Goal: Task Accomplishment & Management: Manage account settings

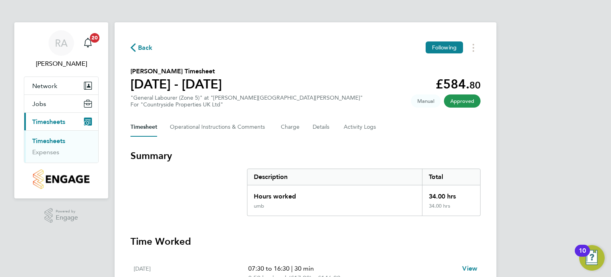
click at [48, 120] on span "Timesheets" at bounding box center [48, 122] width 33 height 8
click at [61, 120] on span "Timesheets" at bounding box center [48, 122] width 33 height 8
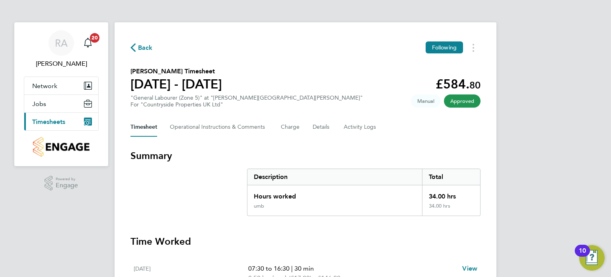
click at [61, 120] on span "Timesheets" at bounding box center [48, 122] width 33 height 8
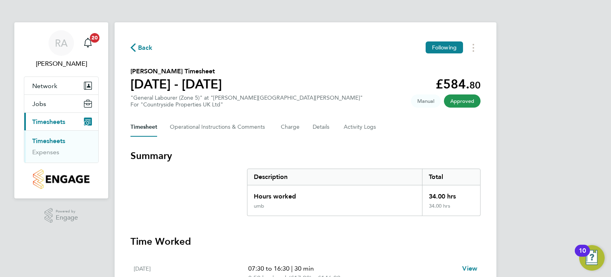
click at [49, 141] on link "Timesheets" at bounding box center [48, 141] width 33 height 8
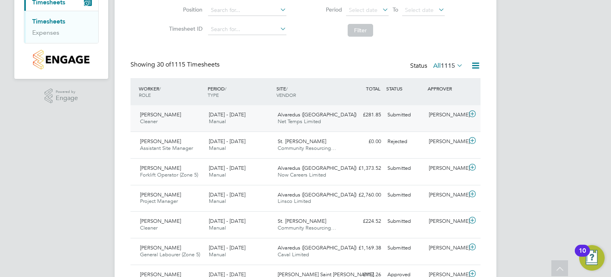
click at [301, 113] on span "Alvaredus ([GEOGRAPHIC_DATA])" at bounding box center [317, 114] width 79 height 7
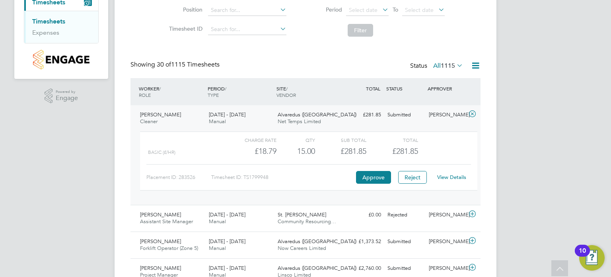
click at [451, 175] on link "View Details" at bounding box center [451, 177] width 29 height 7
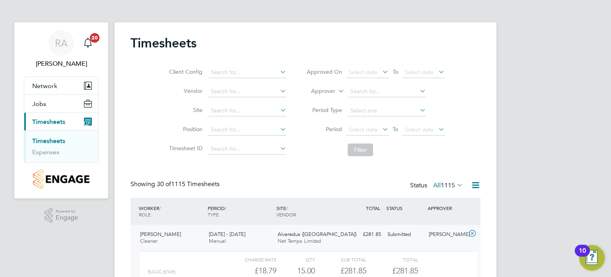
click at [59, 120] on span "Timesheets" at bounding box center [48, 122] width 33 height 8
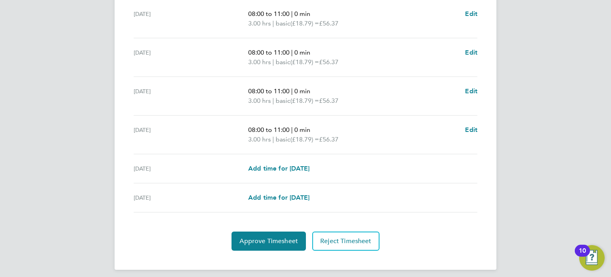
scroll to position [297, 0]
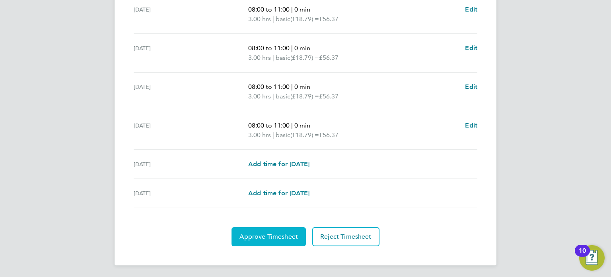
click at [288, 234] on span "Approve Timesheet" at bounding box center [269, 236] width 59 height 8
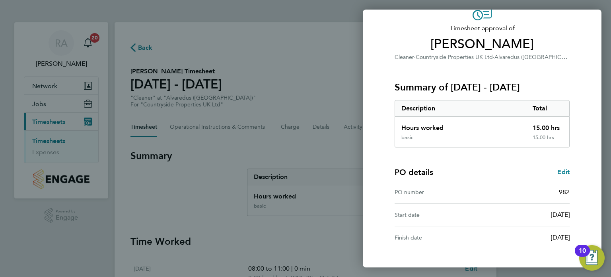
scroll to position [104, 0]
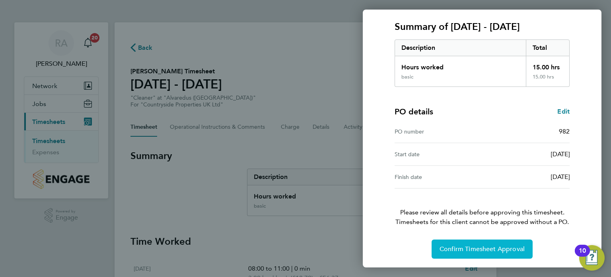
click at [460, 246] on span "Confirm Timesheet Approval" at bounding box center [482, 249] width 85 height 8
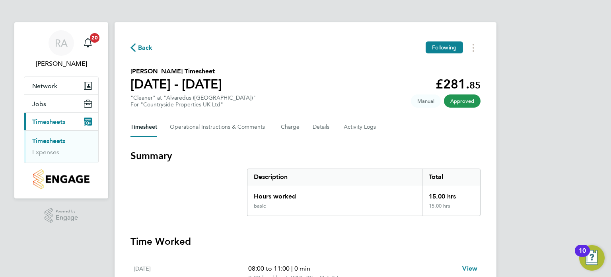
click at [46, 119] on span "Timesheets" at bounding box center [48, 122] width 33 height 8
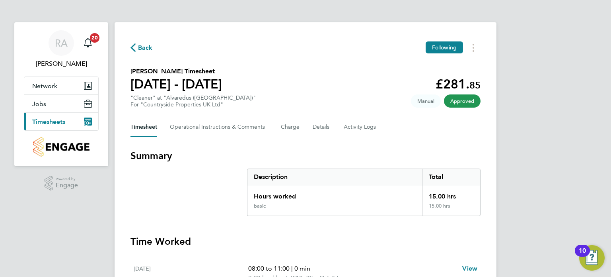
click at [46, 119] on span "Timesheets" at bounding box center [48, 122] width 33 height 8
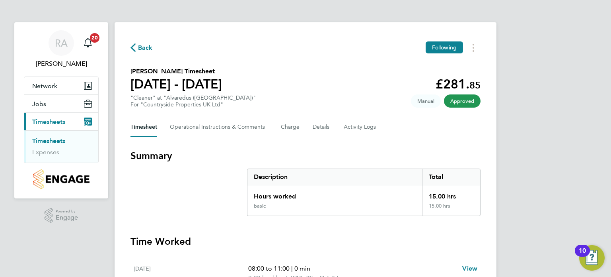
click at [57, 139] on link "Timesheets" at bounding box center [48, 141] width 33 height 8
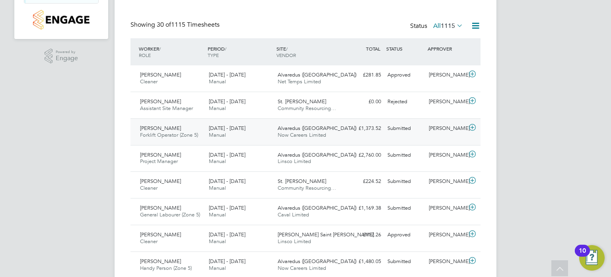
click at [154, 133] on span "Forklift Operator (Zone 5)" at bounding box center [169, 134] width 58 height 7
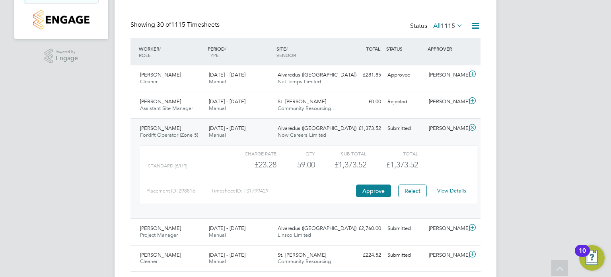
click at [442, 189] on link "View Details" at bounding box center [451, 190] width 29 height 7
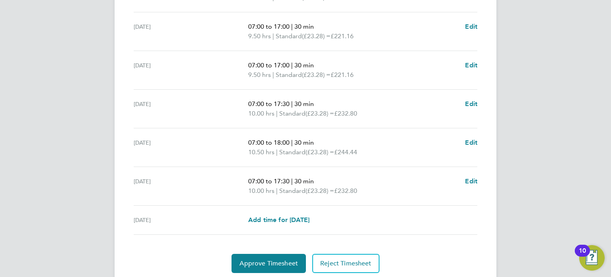
scroll to position [307, 0]
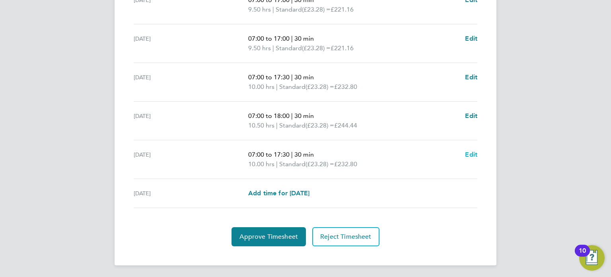
click at [471, 153] on span "Edit" at bounding box center [471, 154] width 12 height 8
select select "30"
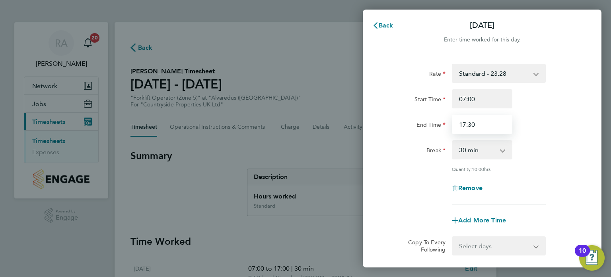
click at [481, 124] on input "17:30" at bounding box center [482, 124] width 61 height 19
type input "1"
click at [557, 151] on div "Break 0 min 15 min 30 min 45 min 60 min 75 min 90 min" at bounding box center [482, 149] width 201 height 19
click at [478, 122] on input "16:30" at bounding box center [482, 124] width 61 height 19
type input "1"
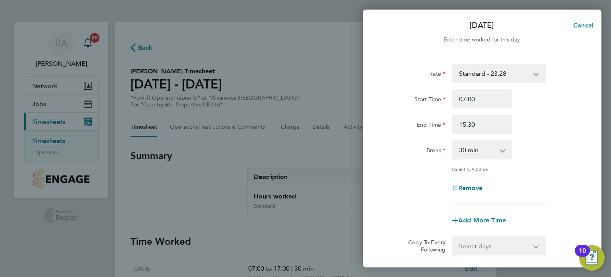
type input "15:30"
click at [510, 193] on div "Remove" at bounding box center [482, 187] width 67 height 19
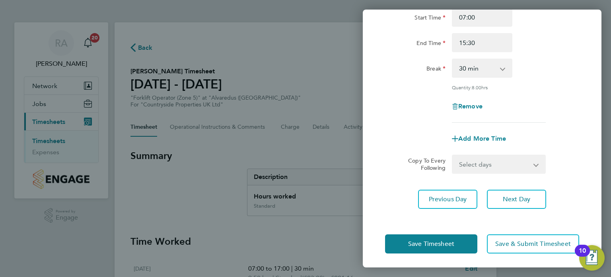
scroll to position [82, 0]
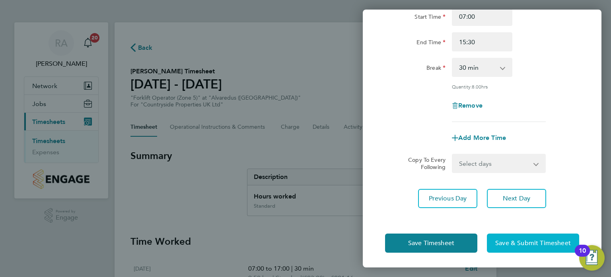
click at [510, 242] on span "Save & Submit Timesheet" at bounding box center [534, 243] width 76 height 8
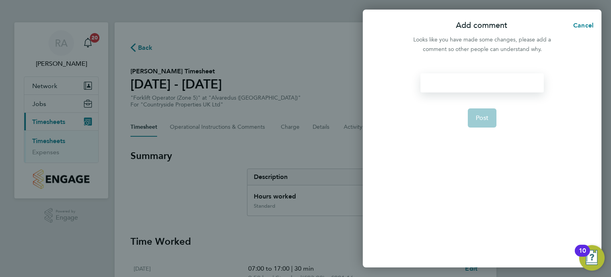
click at [469, 86] on div at bounding box center [482, 82] width 123 height 19
click at [477, 119] on button "Post" at bounding box center [482, 117] width 29 height 19
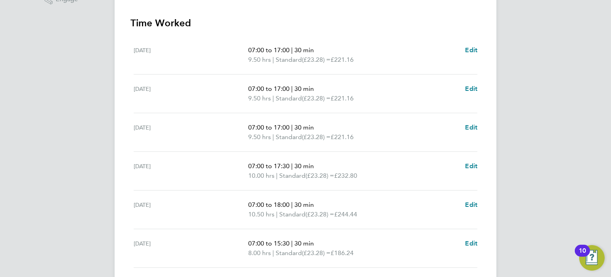
scroll to position [307, 0]
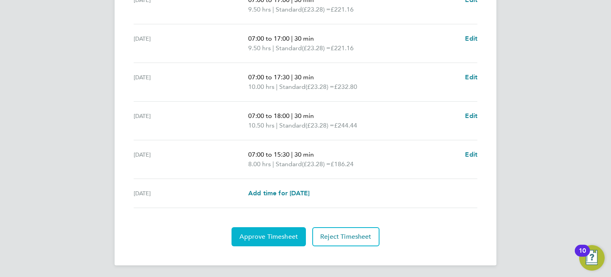
click at [275, 238] on span "Approve Timesheet" at bounding box center [269, 236] width 59 height 8
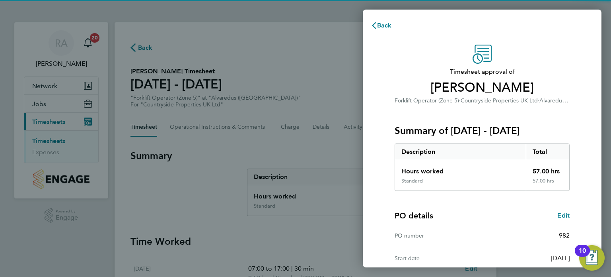
scroll to position [104, 0]
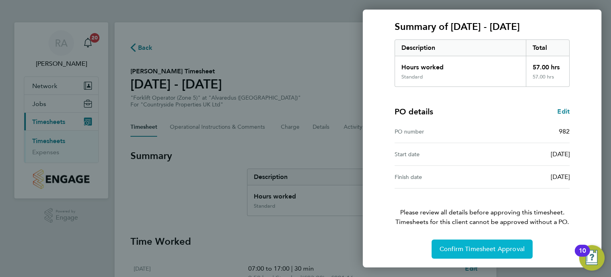
click at [454, 250] on span "Confirm Timesheet Approval" at bounding box center [482, 249] width 85 height 8
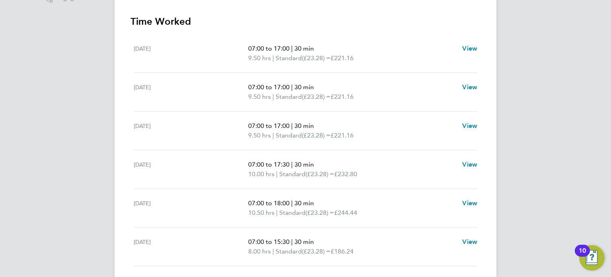
scroll to position [269, 0]
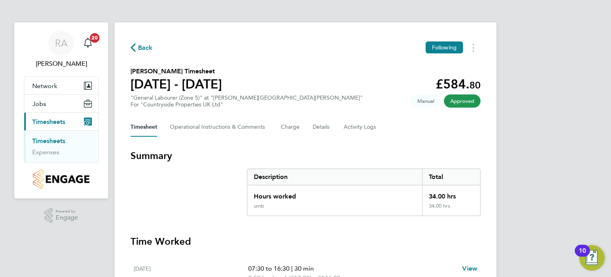
click at [57, 138] on link "Timesheets" at bounding box center [48, 141] width 33 height 8
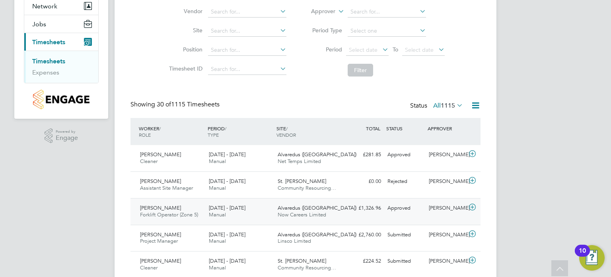
click at [172, 207] on div "Lakhvir Singh Forklift Operator (Zone 5) 4 - 10 Aug 2025" at bounding box center [171, 211] width 69 height 20
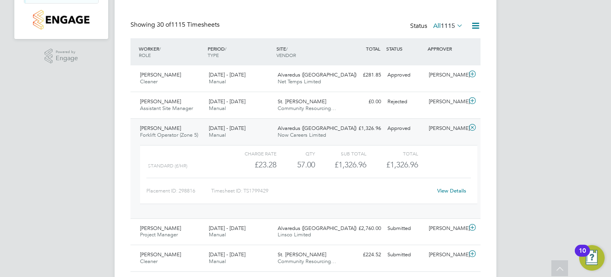
click at [450, 191] on link "View Details" at bounding box center [451, 190] width 29 height 7
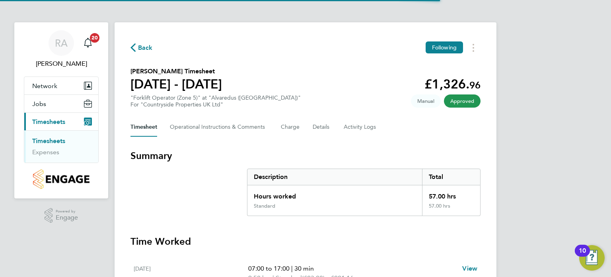
click at [45, 122] on span "Timesheets" at bounding box center [48, 122] width 33 height 8
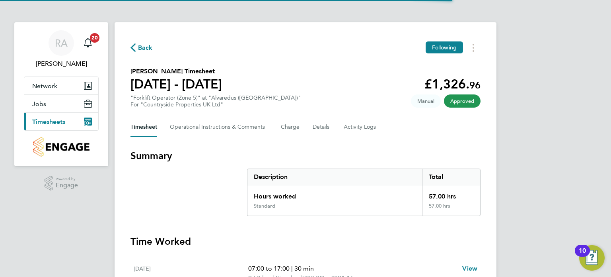
click at [45, 121] on span "Timesheets" at bounding box center [48, 122] width 33 height 8
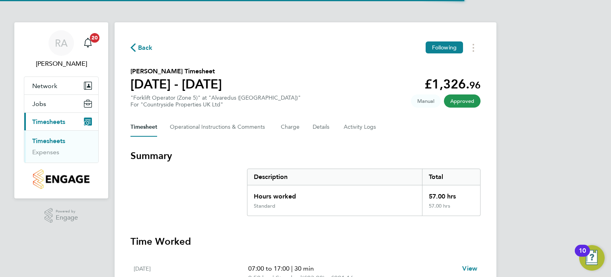
click at [51, 140] on link "Timesheets" at bounding box center [48, 141] width 33 height 8
